Goal: Find specific page/section: Locate a particular part of the current website

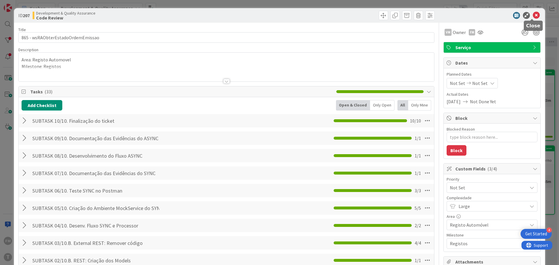
click at [533, 15] on icon at bounding box center [536, 15] width 7 height 7
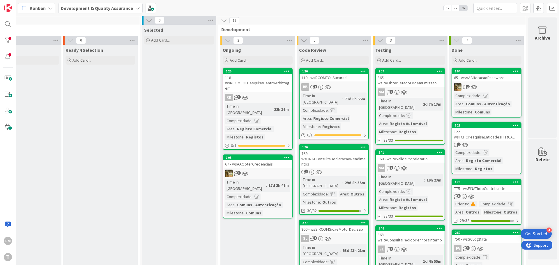
scroll to position [0, 114]
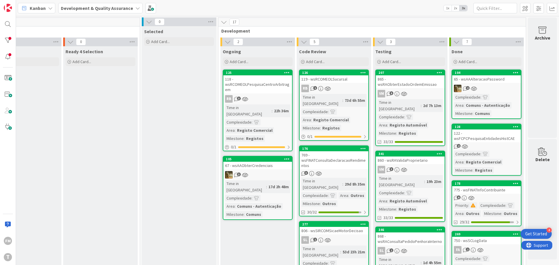
click at [340, 159] on div "769 - wsFINATConsultaDeclaracaoRendimentos" at bounding box center [334, 160] width 69 height 18
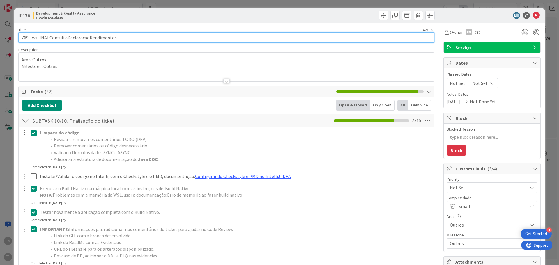
click at [85, 39] on input "769 - wsFINATConsultaDeclaracaoRendimentos" at bounding box center [226, 37] width 416 height 10
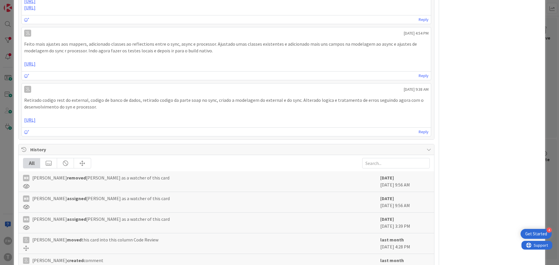
scroll to position [802, 0]
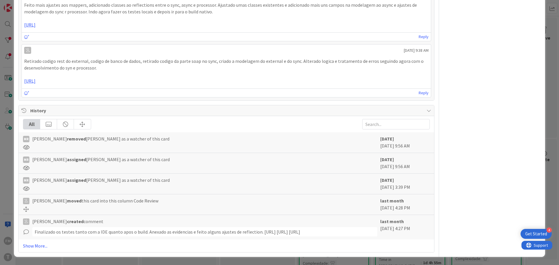
click at [547, 29] on div "ID 176 Development & Quality Assurance Code Review Title 42 / 128 769 - wsFINAT…" at bounding box center [279, 132] width 559 height 265
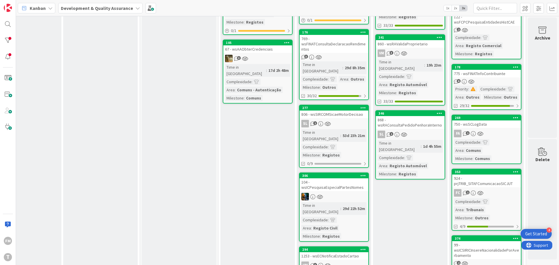
click at [338, 178] on div "104 - wsICPesquisaEspecialPartesNomes" at bounding box center [334, 184] width 69 height 13
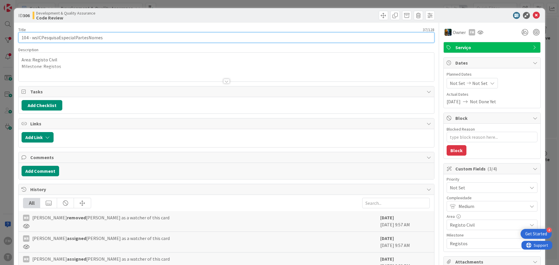
click at [73, 39] on input "104 - wsICPesquisaEspecialPartesNomes" at bounding box center [226, 37] width 416 height 10
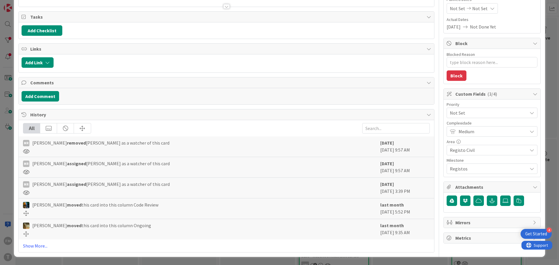
type textarea "x"
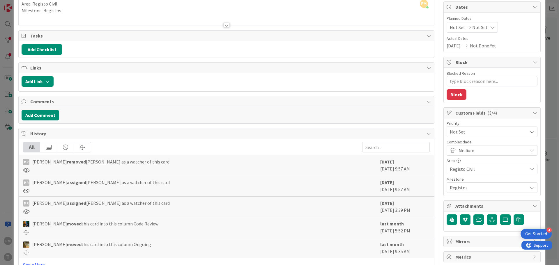
scroll to position [46, 0]
